Goal: Information Seeking & Learning: Learn about a topic

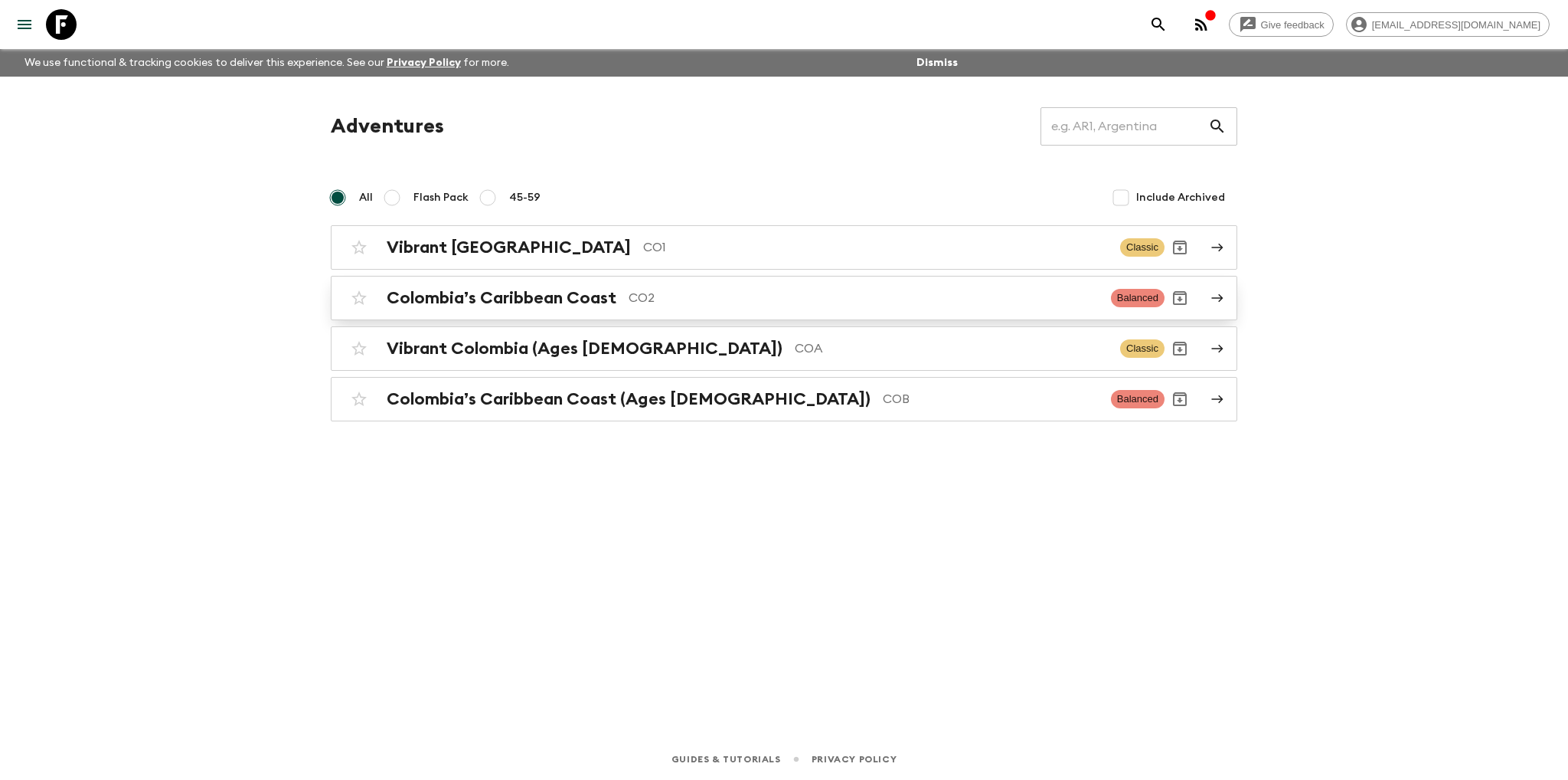
click at [537, 298] on h2 "Colombia’s Caribbean Coast" at bounding box center [502, 298] width 230 height 20
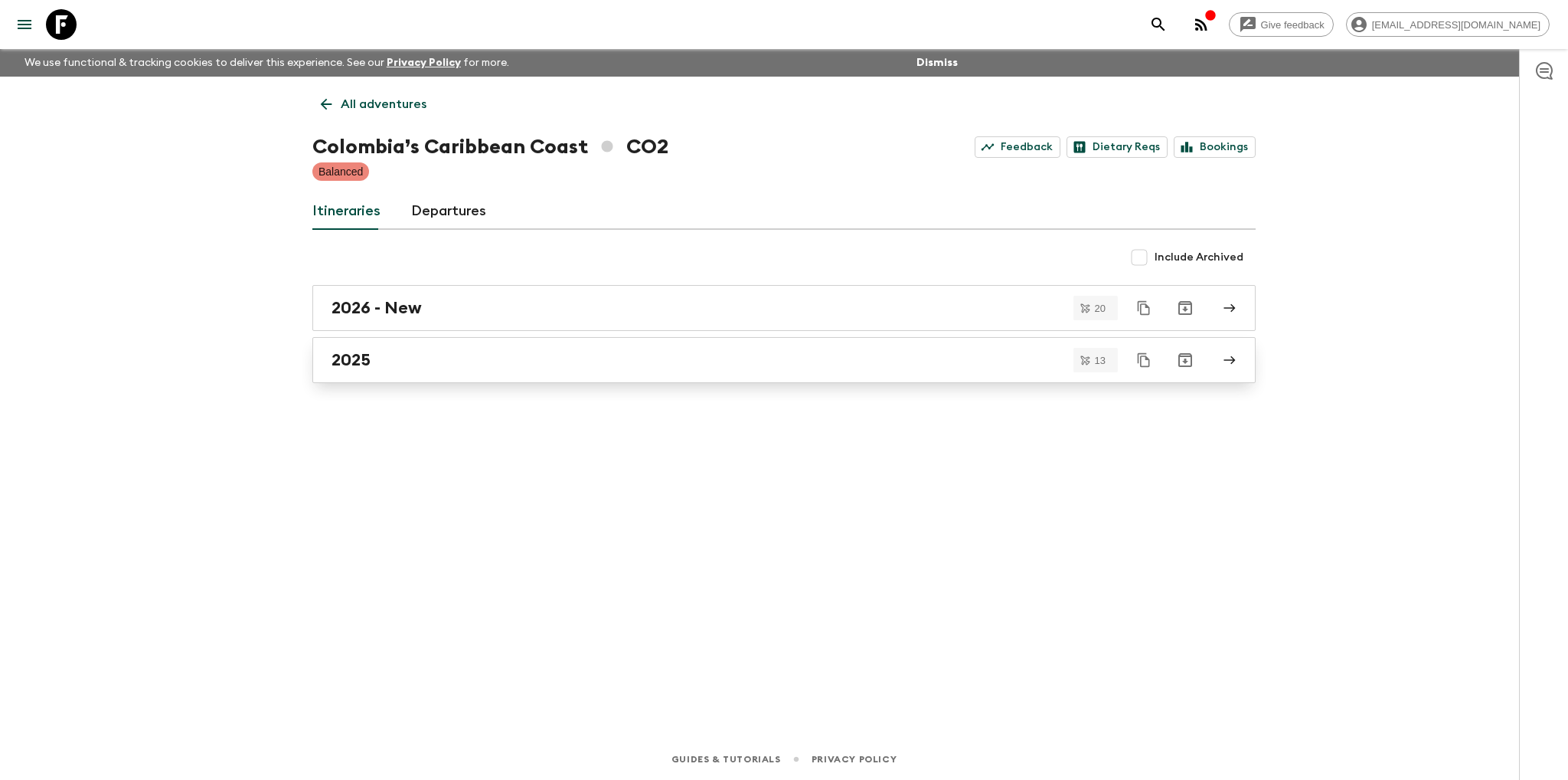
click at [343, 357] on h2 "2025" at bounding box center [352, 359] width 39 height 20
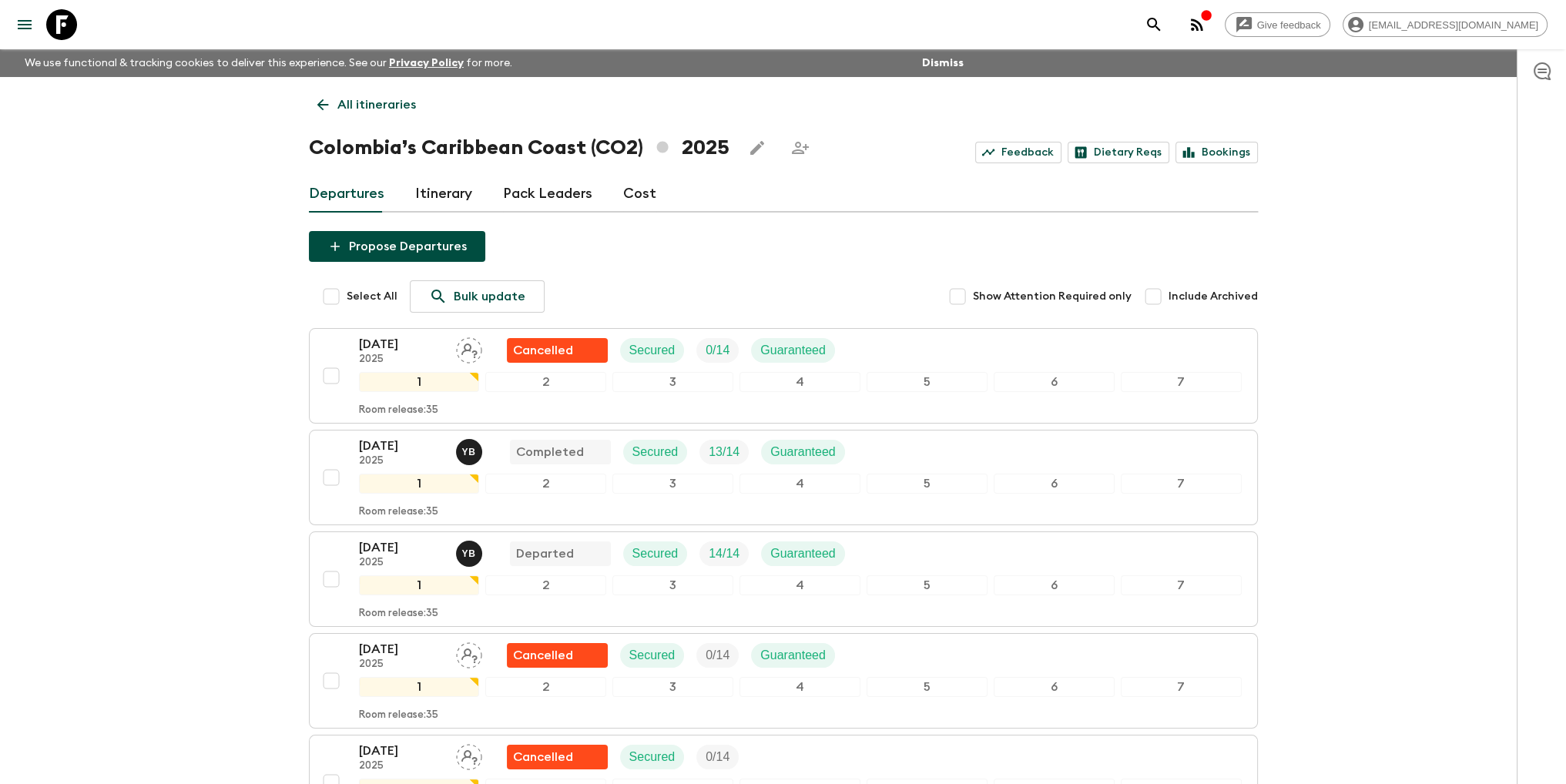
click at [462, 191] on link "Itinerary" at bounding box center [443, 194] width 57 height 37
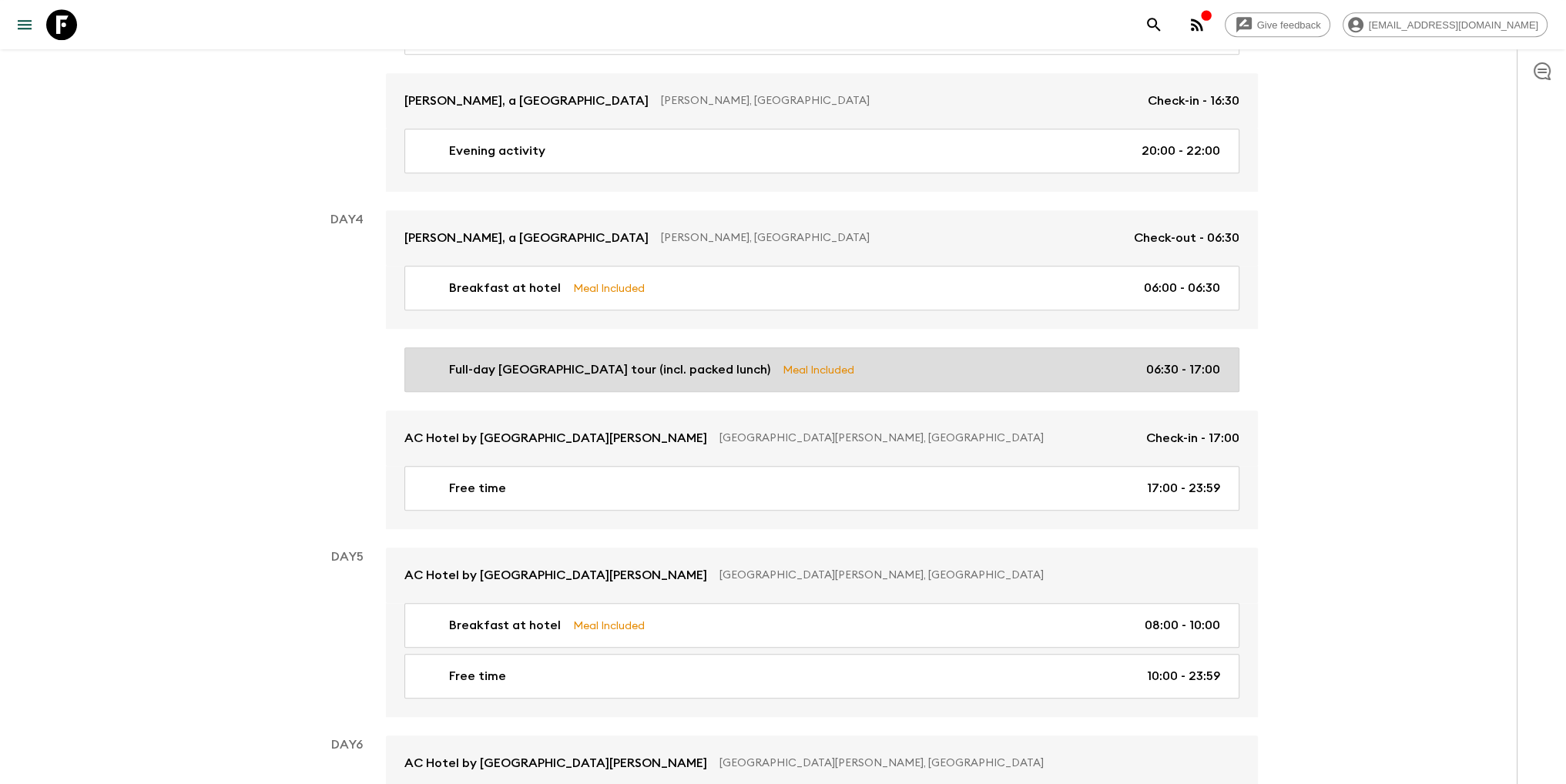
scroll to position [1309, 0]
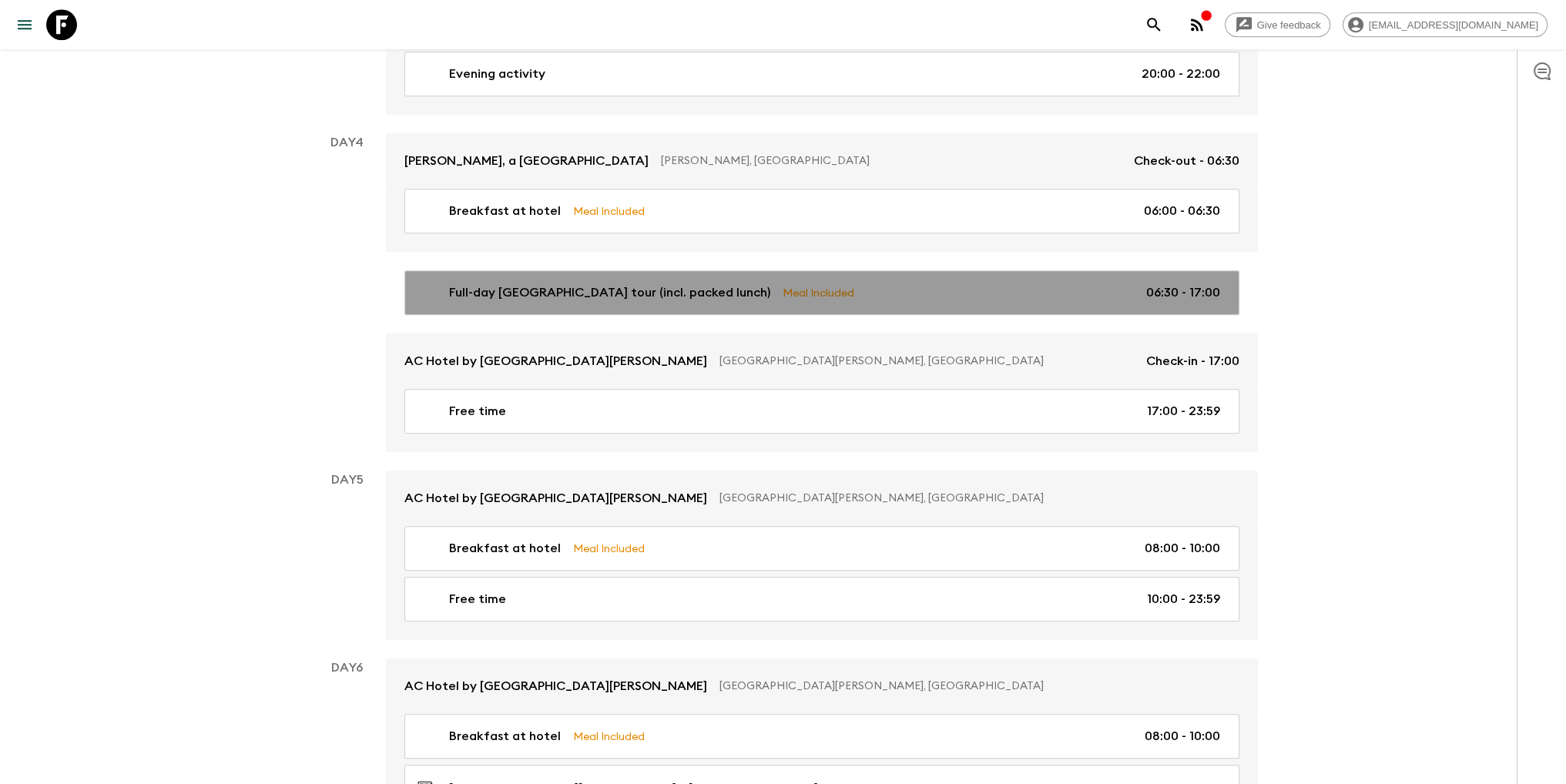
click at [733, 290] on p "Full-day [GEOGRAPHIC_DATA] tour (incl. packed lunch)" at bounding box center [609, 292] width 321 height 19
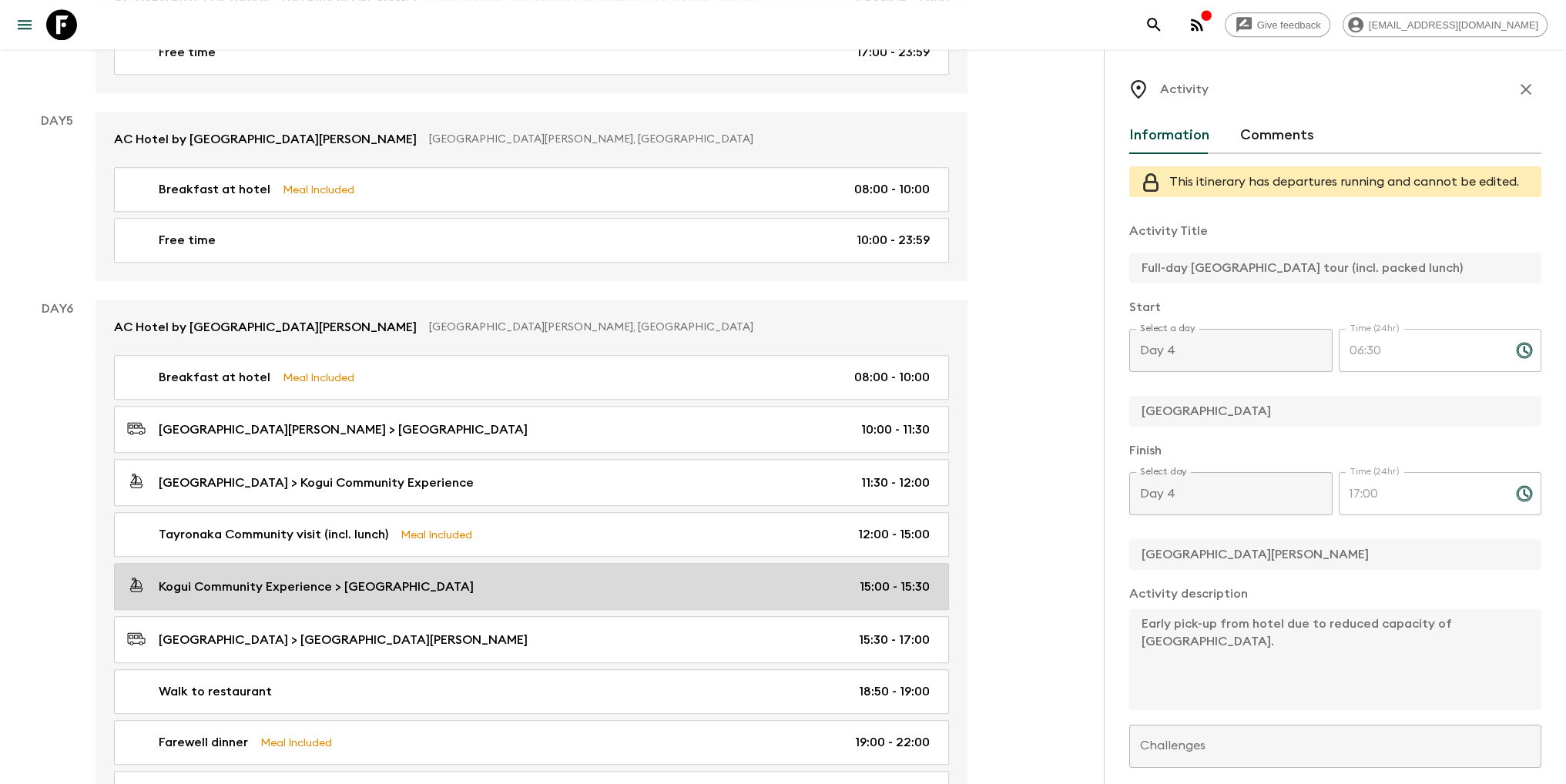
scroll to position [1700, 0]
